Goal: Transaction & Acquisition: Obtain resource

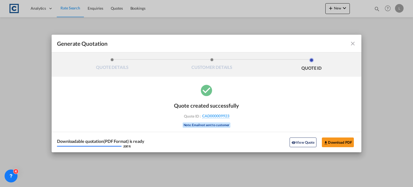
click at [353, 44] on md-icon "icon-close fg-AAA8AD cursor m-0" at bounding box center [353, 43] width 6 height 6
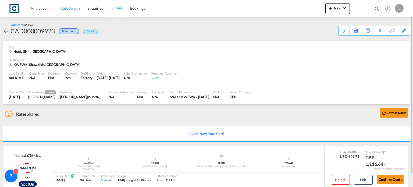
click at [67, 8] on span "Rate Search" at bounding box center [70, 8] width 19 height 5
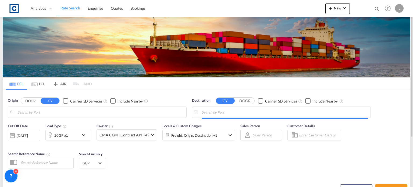
type input "GB-SN4, [GEOGRAPHIC_DATA]"
type input "Shuwaikh, KWSWK"
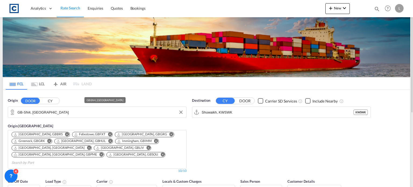
click at [49, 112] on input "GB-SN4, [GEOGRAPHIC_DATA]" at bounding box center [100, 112] width 166 height 8
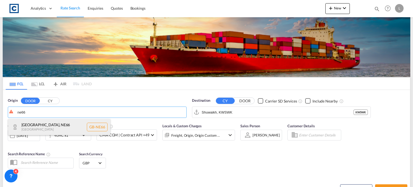
click at [40, 129] on div "[GEOGRAPHIC_DATA] , NE66 [GEOGRAPHIC_DATA] [GEOGRAPHIC_DATA]-NE66" at bounding box center [59, 127] width 102 height 16
type input "GB-[GEOGRAPHIC_DATA], [GEOGRAPHIC_DATA]"
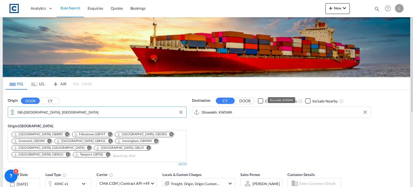
click at [242, 112] on input "Shuwaikh, KWSWK" at bounding box center [285, 112] width 166 height 8
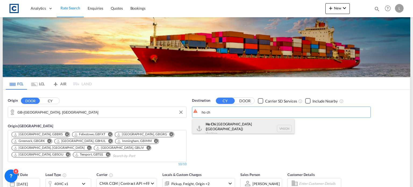
click at [221, 128] on div "Ho Ch i [GEOGRAPHIC_DATA] ([GEOGRAPHIC_DATA]) [GEOGRAPHIC_DATA] VNSGN" at bounding box center [243, 128] width 102 height 19
type input "Ho Chi Minh City ([GEOGRAPHIC_DATA]), VNSGN"
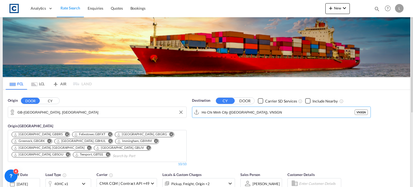
click at [307, 98] on div "Checkbox No Ink" at bounding box center [307, 100] width 5 height 5
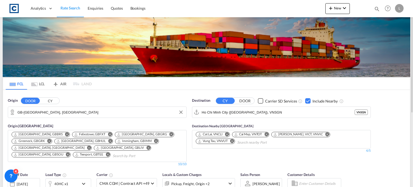
click at [233, 141] on md-icon "Remove" at bounding box center [232, 141] width 4 height 4
click at [325, 134] on md-icon "Remove" at bounding box center [327, 134] width 4 height 4
click at [268, 133] on md-icon "Remove" at bounding box center [266, 134] width 4 height 4
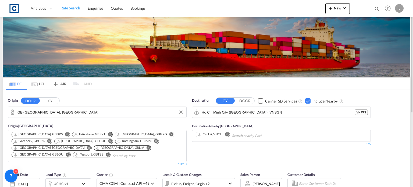
scroll to position [27, 0]
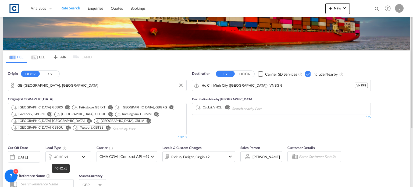
click at [57, 157] on div "40HC x1" at bounding box center [61, 157] width 14 height 8
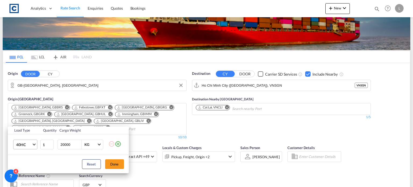
click at [20, 140] on md-select-value "40HC" at bounding box center [27, 144] width 22 height 9
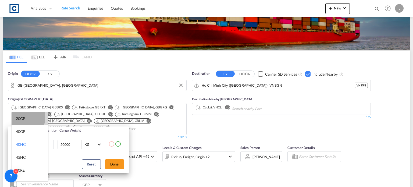
click at [20, 117] on div "20GP" at bounding box center [20, 118] width 9 height 5
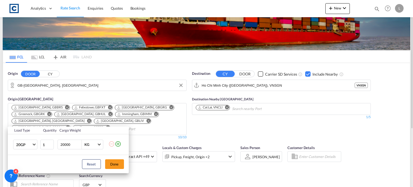
drag, startPoint x: 114, startPoint y: 162, endPoint x: 151, endPoint y: 170, distance: 37.7
click at [115, 162] on button "Done" at bounding box center [114, 164] width 19 height 10
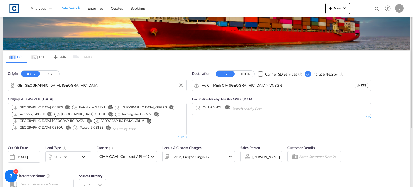
click at [241, 178] on div "Cut Off Date [DATE] [DATE] Load Type 20GP x1 Carrier CMA CGM | Contract API +49…" at bounding box center [206, 168] width 407 height 52
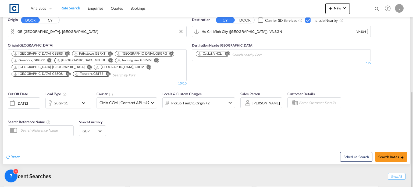
scroll to position [108, 0]
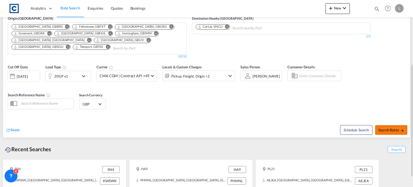
click at [393, 129] on span "Search Rates" at bounding box center [391, 130] width 26 height 4
type input "NE66 to VNSGN / [DATE]"
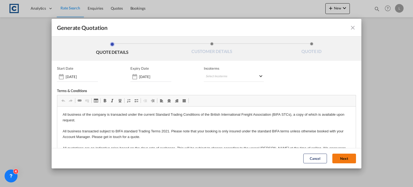
click at [339, 156] on button "Next" at bounding box center [344, 159] width 24 height 10
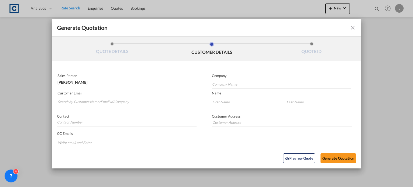
click at [62, 100] on input "Search by Customer Name/Email Id/Company" at bounding box center [128, 102] width 140 height 8
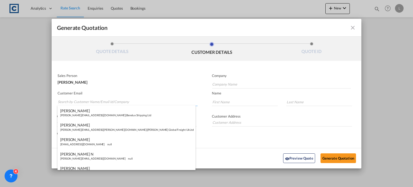
paste input "Exports <[EMAIL_ADDRESS][DOMAIN_NAME]>"
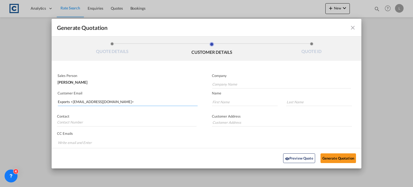
click at [72, 101] on input "Exports <[EMAIL_ADDRESS][DOMAIN_NAME]>" at bounding box center [128, 102] width 140 height 8
click at [107, 102] on input "[EMAIL_ADDRESS][DOMAIN_NAME]>" at bounding box center [128, 102] width 140 height 8
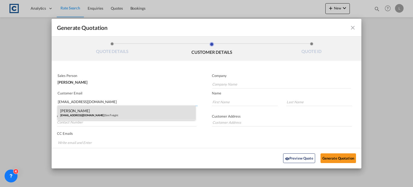
type input "[EMAIL_ADDRESS][DOMAIN_NAME]"
click at [74, 108] on div "[PERSON_NAME] [EMAIL_ADDRESS][DOMAIN_NAME] | Sim Freight" at bounding box center [127, 112] width 138 height 15
type input "Sim Freight"
type input "[PERSON_NAME]"
type input "Haiphong"
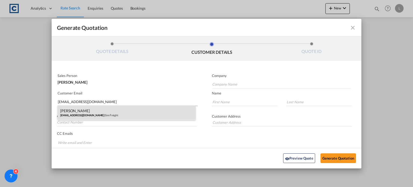
type input "0203 137 1093"
type input "[STREET_ADDRESS]"
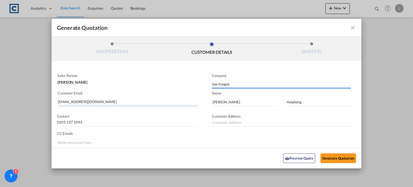
type input "[STREET_ADDRESS]"
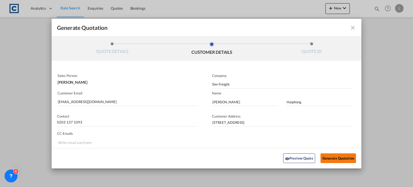
click at [326, 157] on button "Generate Quotation" at bounding box center [339, 158] width 36 height 10
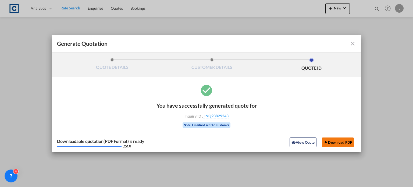
click at [331, 143] on button "Download PDF" at bounding box center [338, 142] width 32 height 10
